Goal: Use online tool/utility: Utilize a website feature to perform a specific function

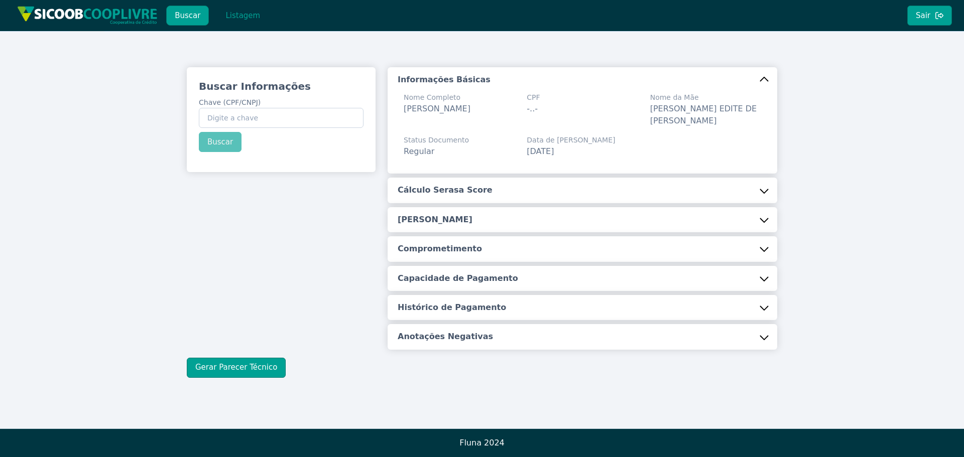
click at [219, 118] on input "Chave (CPF/CNPJ)" at bounding box center [281, 118] width 165 height 20
click at [220, 144] on button "Buscar" at bounding box center [220, 142] width 43 height 20
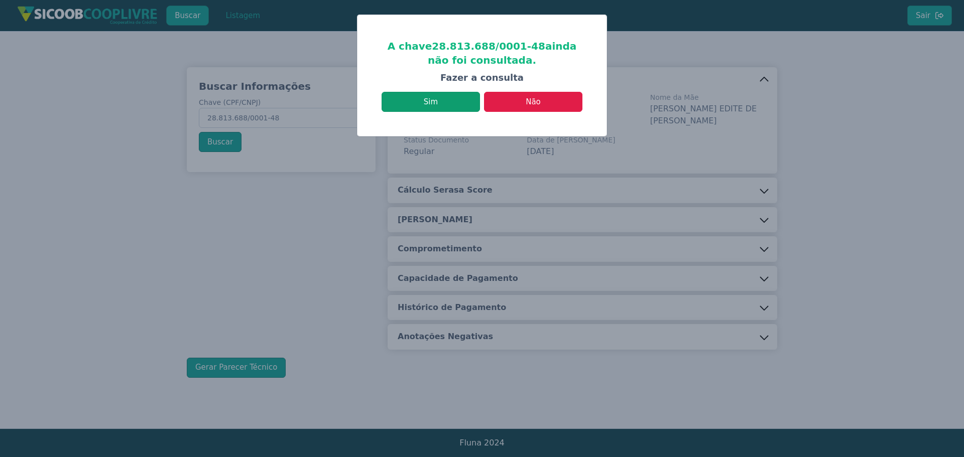
click at [432, 104] on button "Sim" at bounding box center [430, 102] width 98 height 20
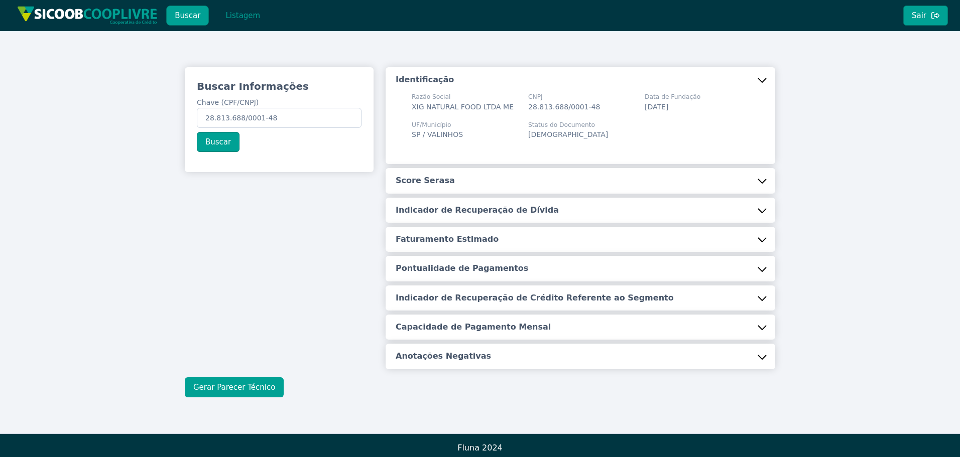
click at [229, 388] on button "Gerar Parecer Técnico" at bounding box center [234, 387] width 99 height 20
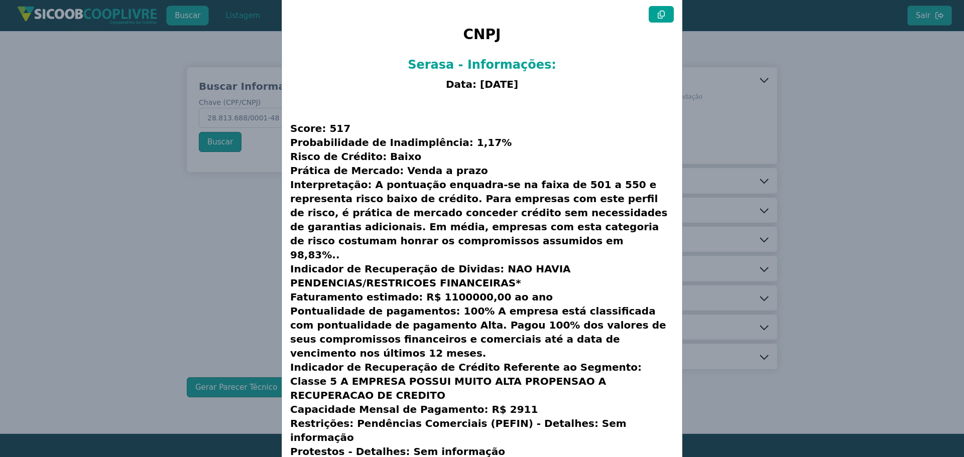
scroll to position [26, 0]
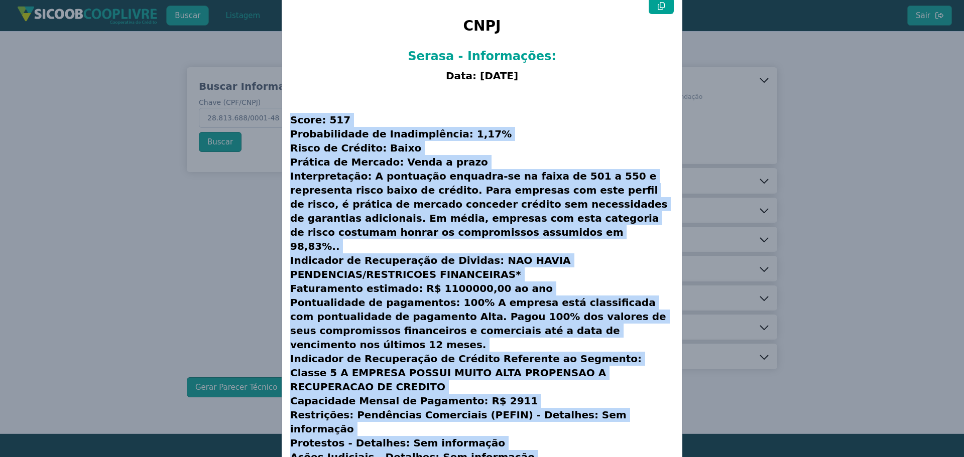
drag, startPoint x: 290, startPoint y: 119, endPoint x: 631, endPoint y: 364, distance: 420.4
click at [610, 411] on h3 "Score: 517 Probabilidade de Inadimplência: 1,17% Risco de Crédito: Baixo Prátic…" at bounding box center [481, 289] width 383 height 404
copy h3 "Lorem: 244 Ipsumdolorsit am Consecteturad: 8,11% Elits do Eiusmod: Tempo Incidi…"
click at [95, 190] on modal-container "CNPJ Serasa - Informações: Data: [DATE] Score: 517 Probabilidade de Inadimplênc…" at bounding box center [482, 228] width 964 height 457
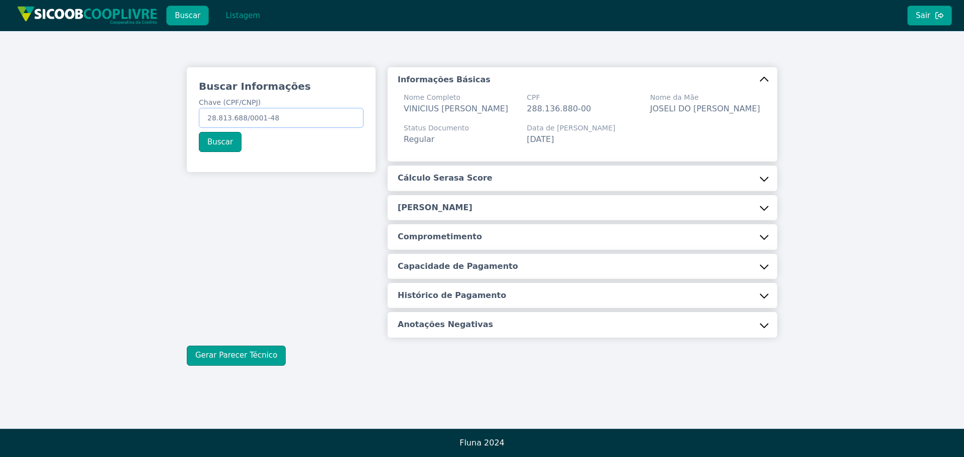
drag, startPoint x: 205, startPoint y: 117, endPoint x: 367, endPoint y: 92, distance: 164.1
click at [363, 94] on div "Buscar Informações Chave (CPF/CNPJ) 28.813.688/0001-48 Buscar" at bounding box center [281, 115] width 189 height 97
paste input "966.704.448-34"
type input "966.704.448-34"
click at [219, 138] on button "Buscar" at bounding box center [220, 142] width 43 height 20
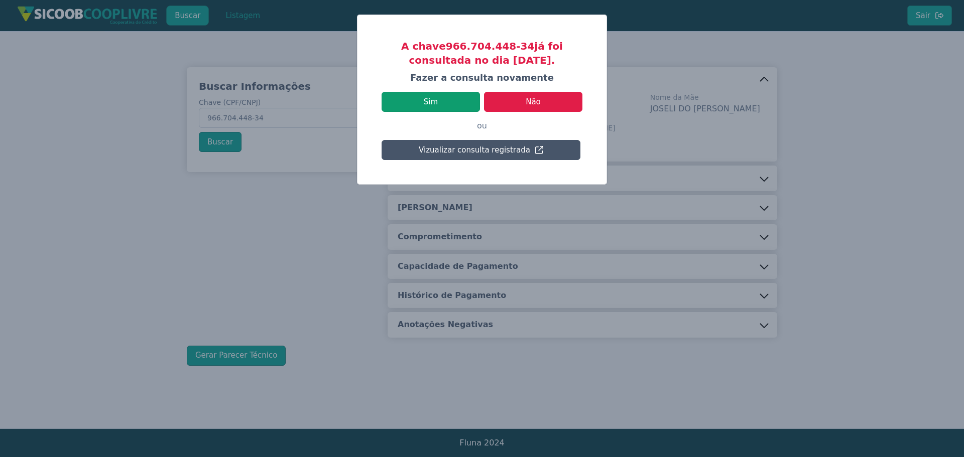
click at [435, 97] on button "Sim" at bounding box center [430, 102] width 98 height 20
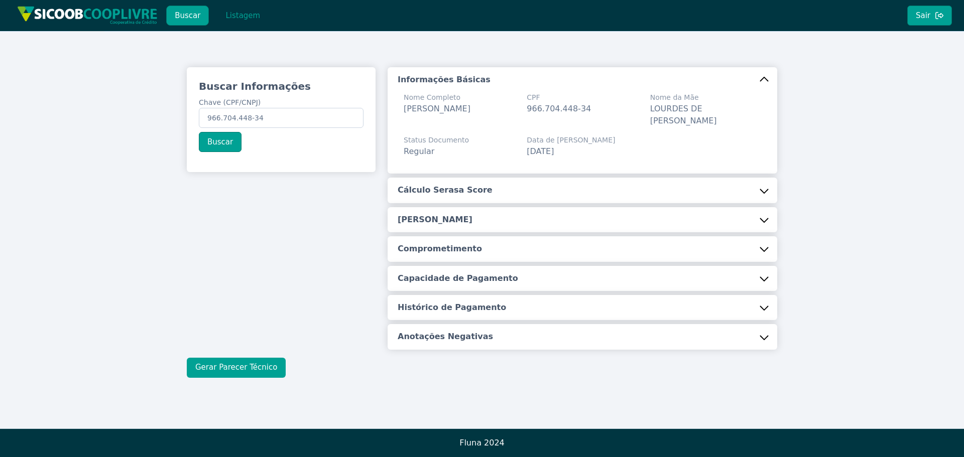
click at [249, 367] on button "Gerar Parecer Técnico" at bounding box center [236, 368] width 99 height 20
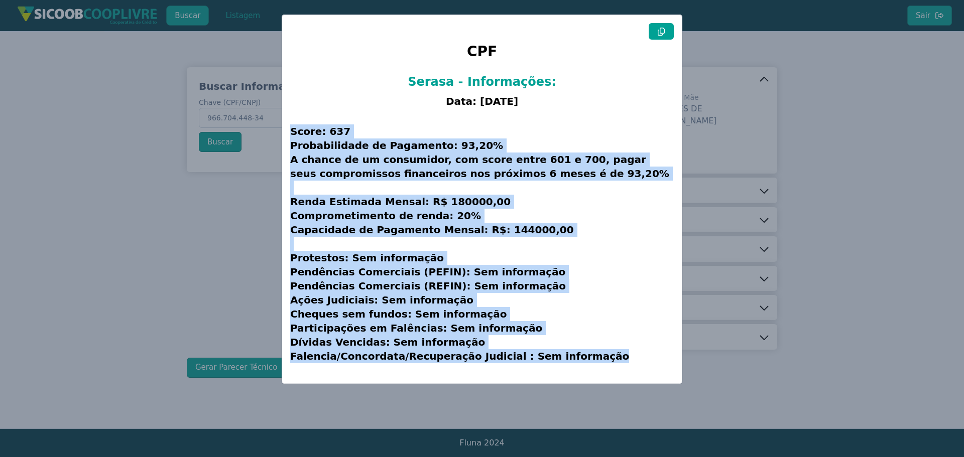
drag, startPoint x: 290, startPoint y: 129, endPoint x: 628, endPoint y: 355, distance: 406.4
click at [631, 367] on h3 "Score: 637 Probabilidade de Pagamento: 93,20% A chance de um consumidor, com sc…" at bounding box center [481, 243] width 383 height 263
copy h3 "Score: 637 Probabilidade de Pagamento: 93,20% A chance de um consumidor, com sc…"
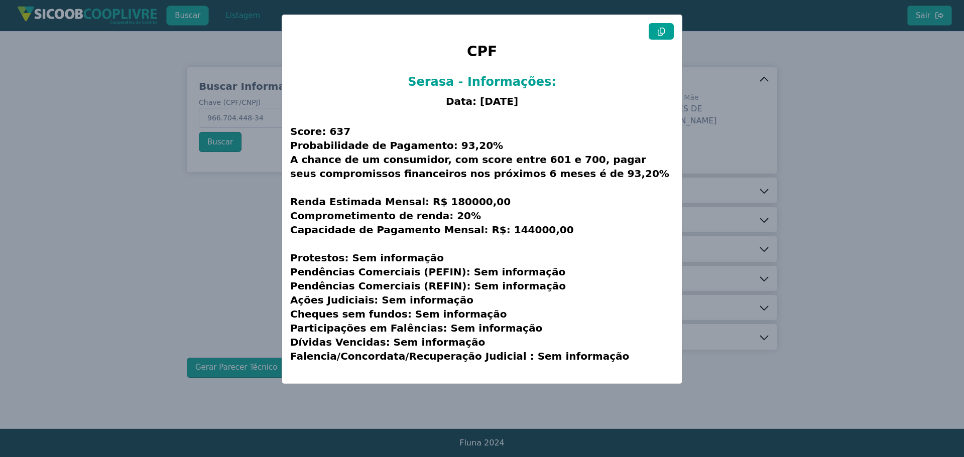
click at [809, 65] on modal-container "CPF Serasa - Informações: Data: [DATE] Score: 637 Probabilidade de Pagamento: 9…" at bounding box center [482, 228] width 964 height 457
